Goal: Task Accomplishment & Management: Manage account settings

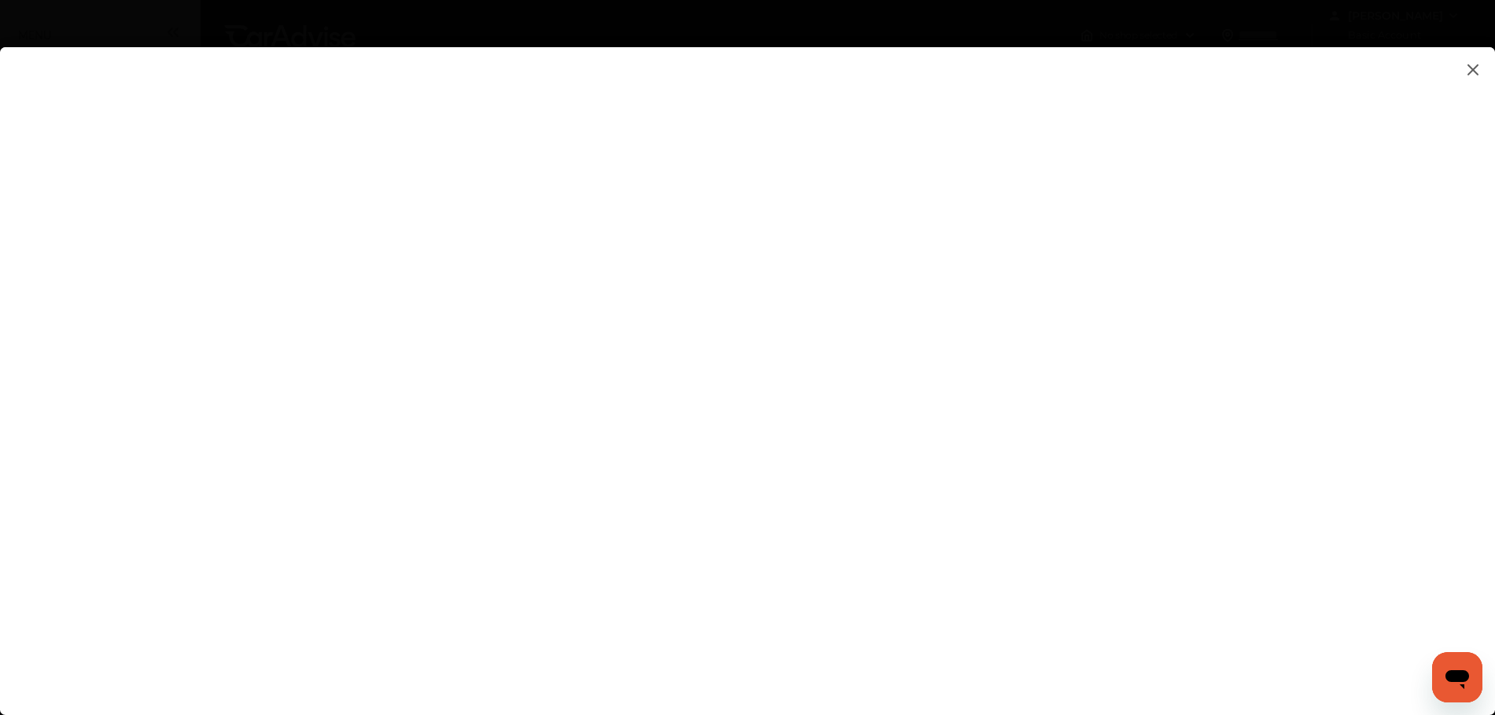
click at [362, 104] on flutter-view at bounding box center [747, 365] width 1495 height 636
click at [1470, 70] on img at bounding box center [1472, 70] width 19 height 20
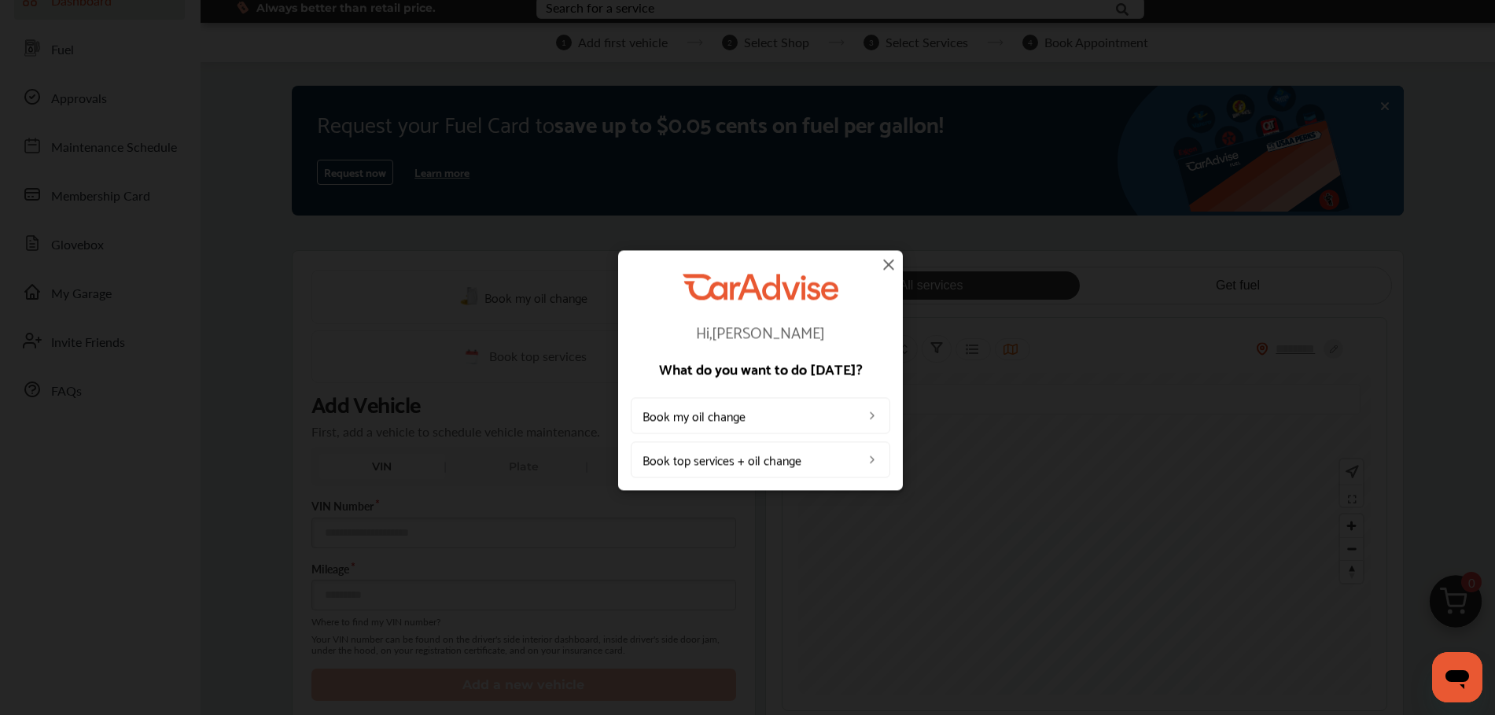
click at [882, 270] on img at bounding box center [888, 264] width 19 height 19
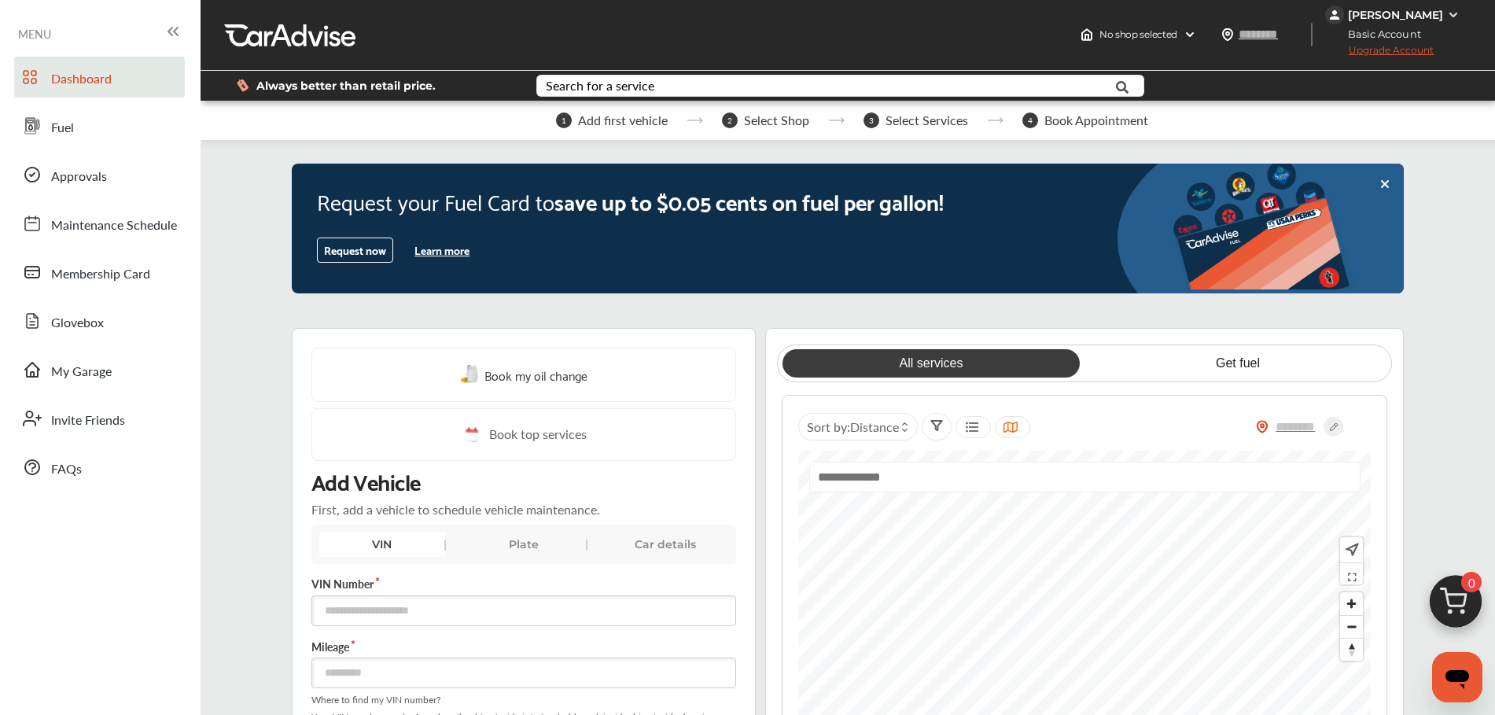
scroll to position [0, 0]
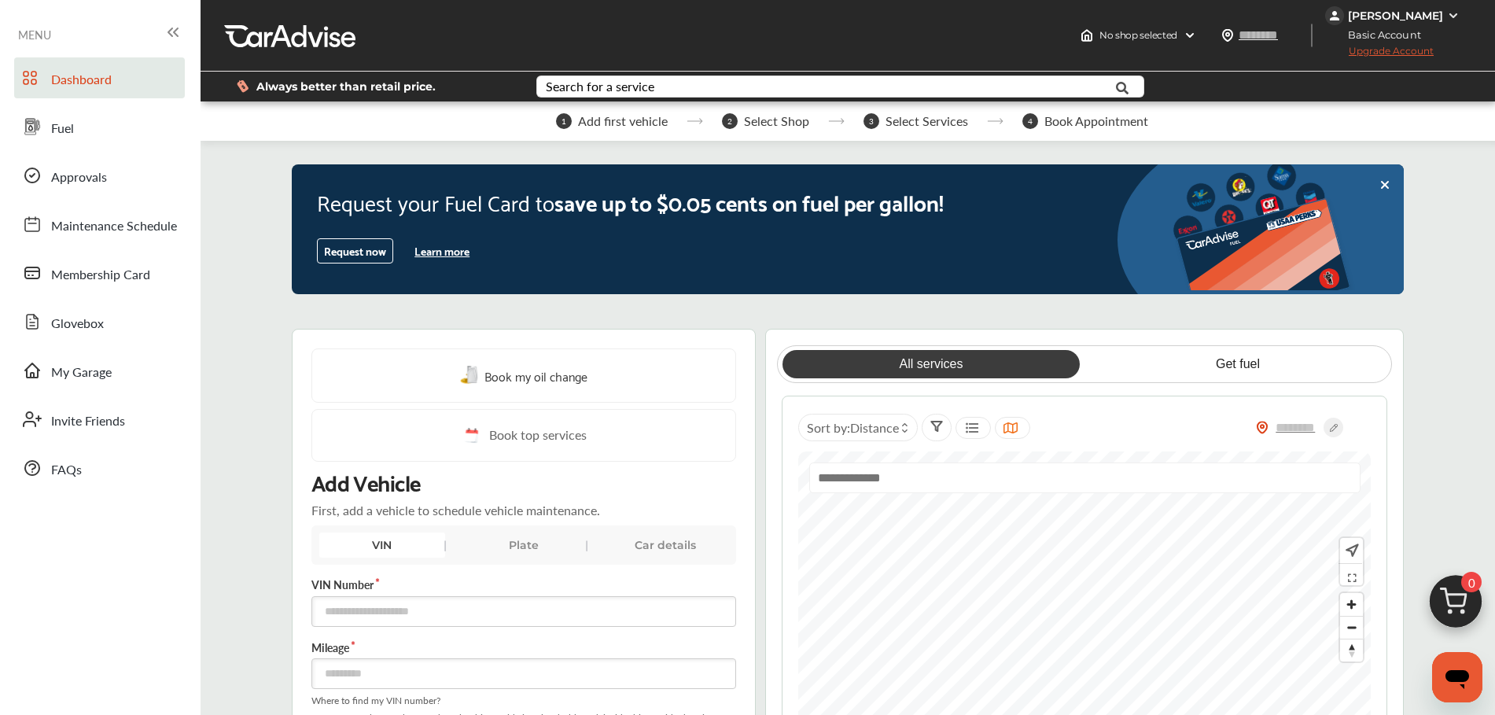
click at [1414, 17] on div "[PERSON_NAME]" at bounding box center [1395, 16] width 95 height 14
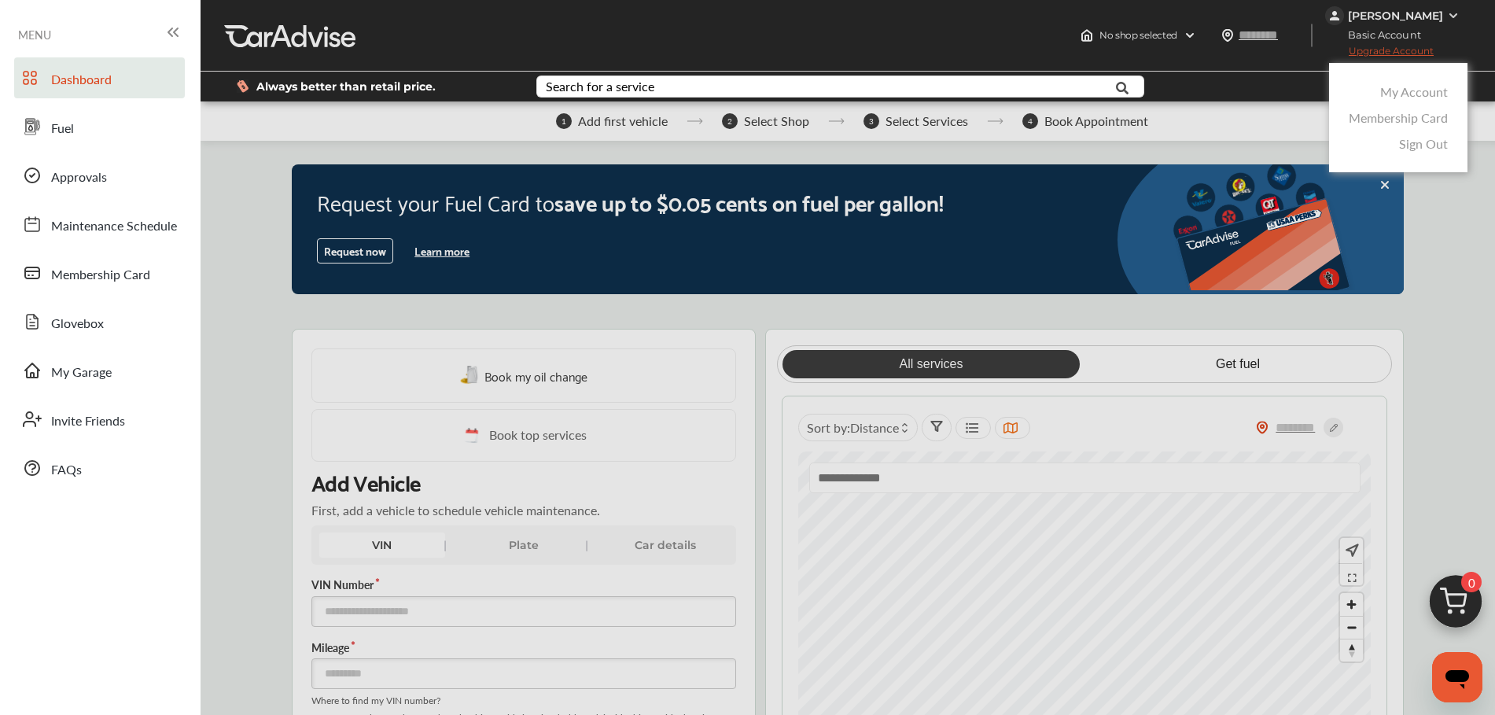
click at [1414, 145] on link "Sign Out" at bounding box center [1423, 143] width 49 height 18
